Goal: Find specific page/section: Find specific page/section

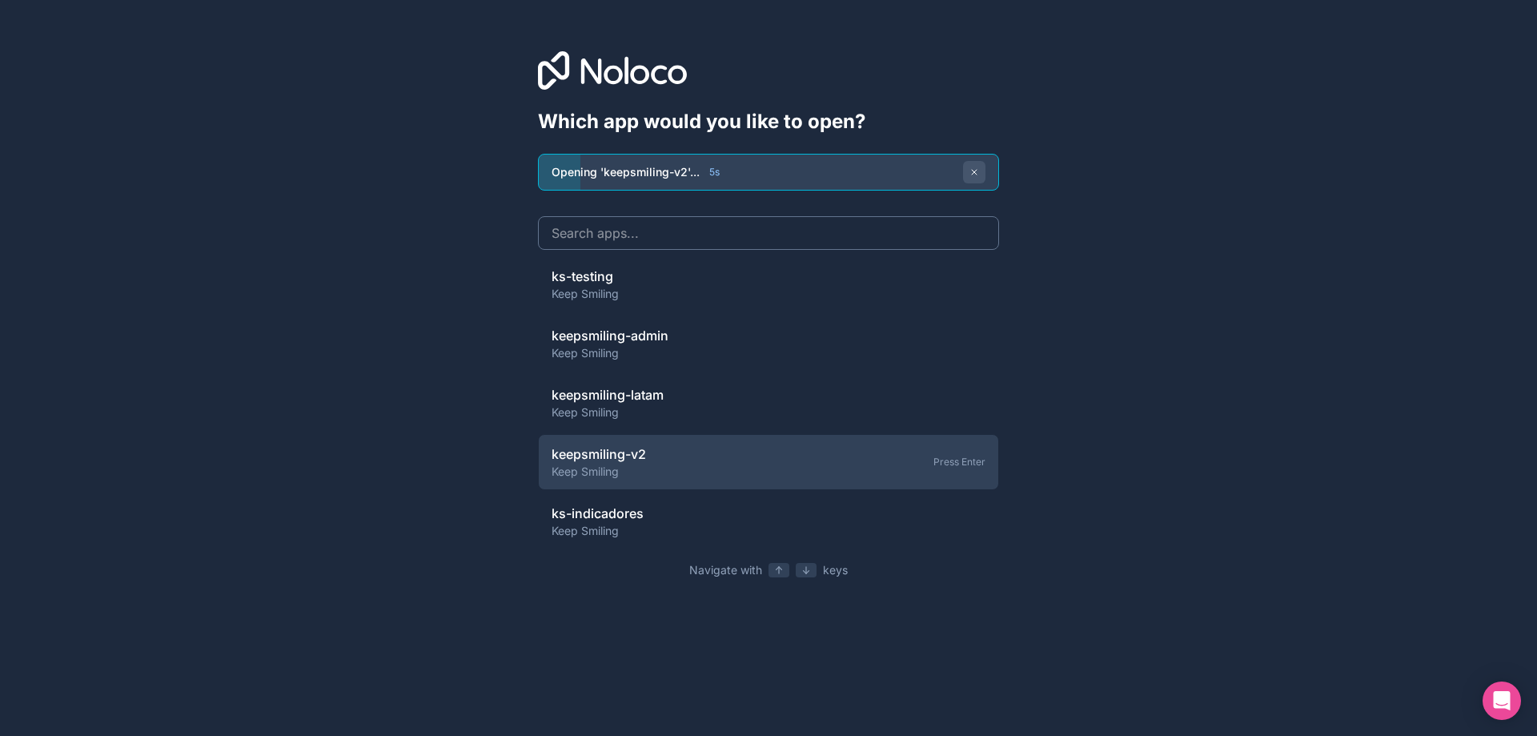
click at [853, 174] on div "Opening 'keepsmiling-v2'... 5 s" at bounding box center [769, 172] width 460 height 35
click at [831, 170] on div "Opening 'keepsmiling-v2'... 4 s" at bounding box center [769, 172] width 460 height 35
click at [649, 235] on input at bounding box center [768, 233] width 461 height 34
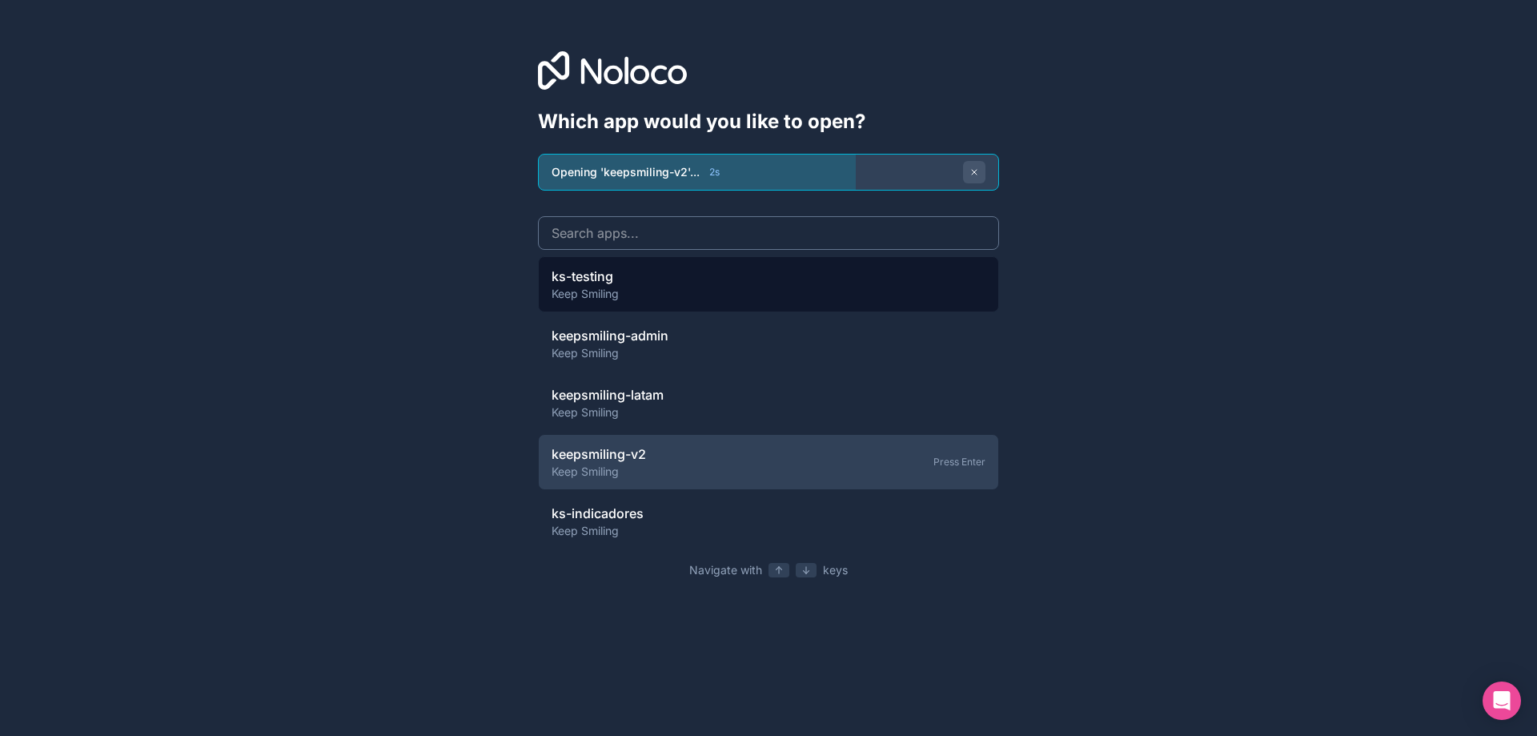
click at [651, 279] on div "ks-testing Keep Smiling" at bounding box center [768, 284] width 461 height 56
